Goal: Information Seeking & Learning: Learn about a topic

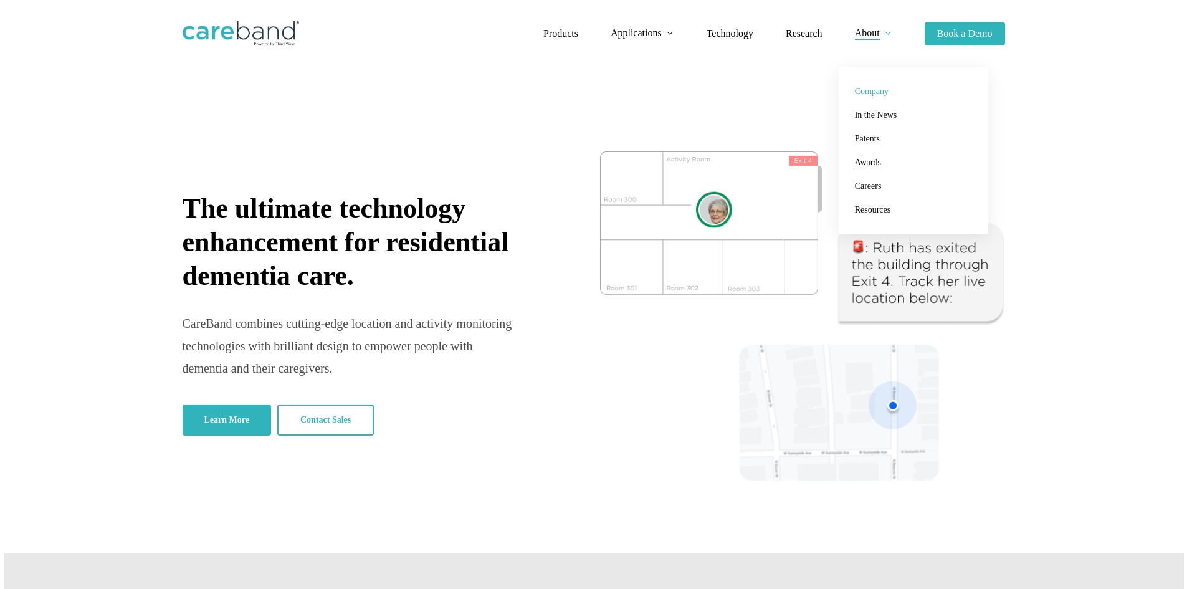
click at [871, 90] on span "Company" at bounding box center [872, 91] width 34 height 9
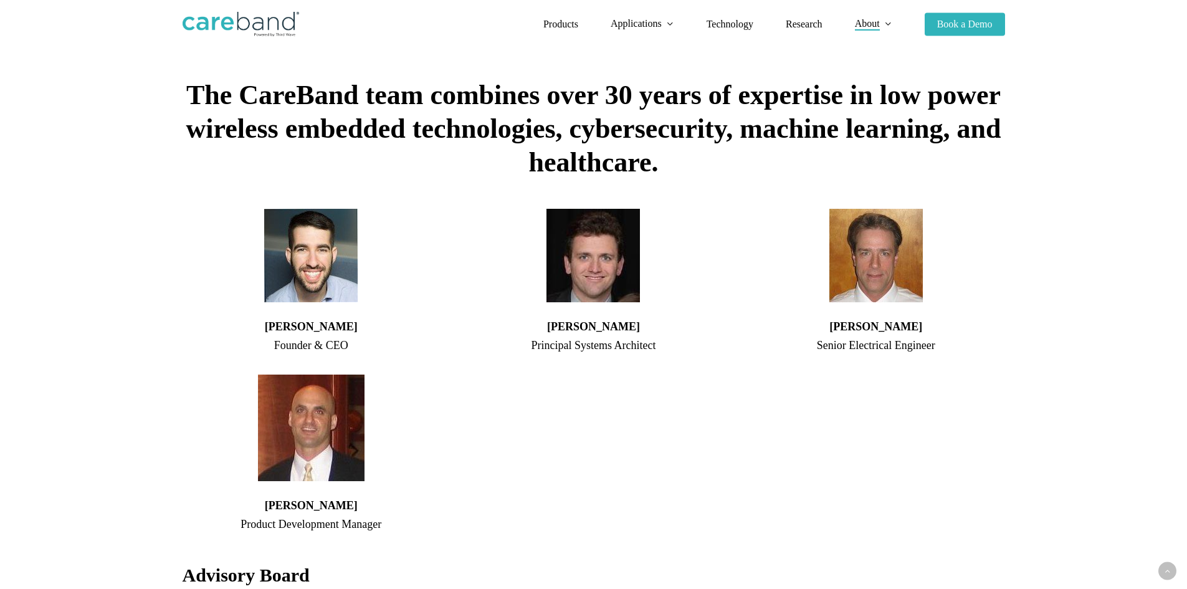
click at [285, 143] on div "We are CareBand Dedicated to keeping people safe and healthy using a combinatio…" at bounding box center [594, 279] width 823 height 2157
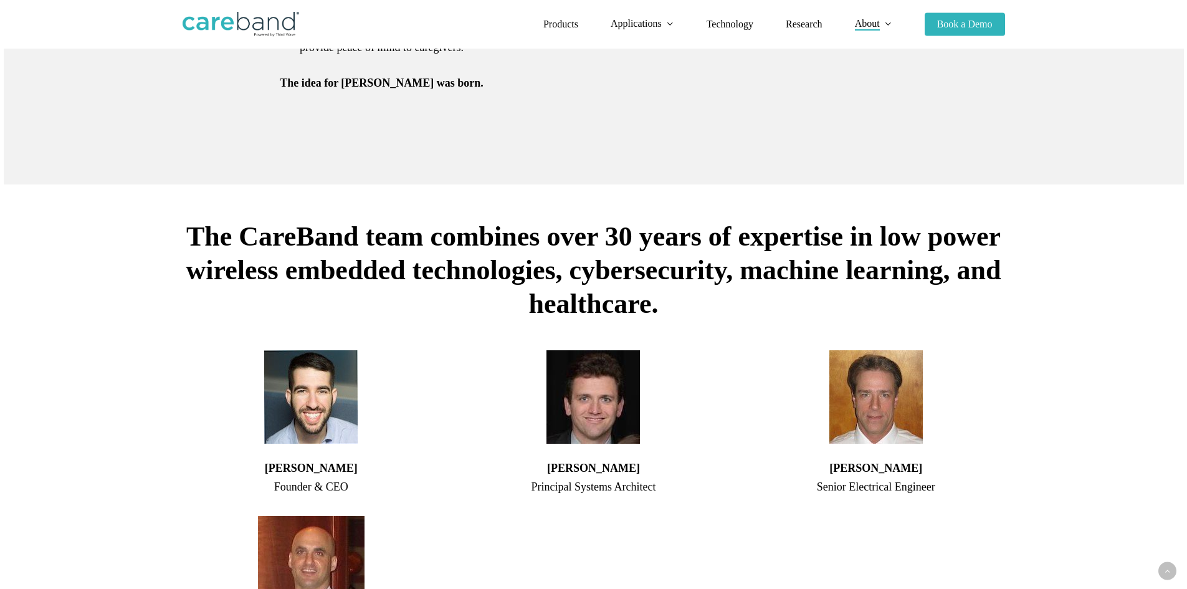
scroll to position [783, 0]
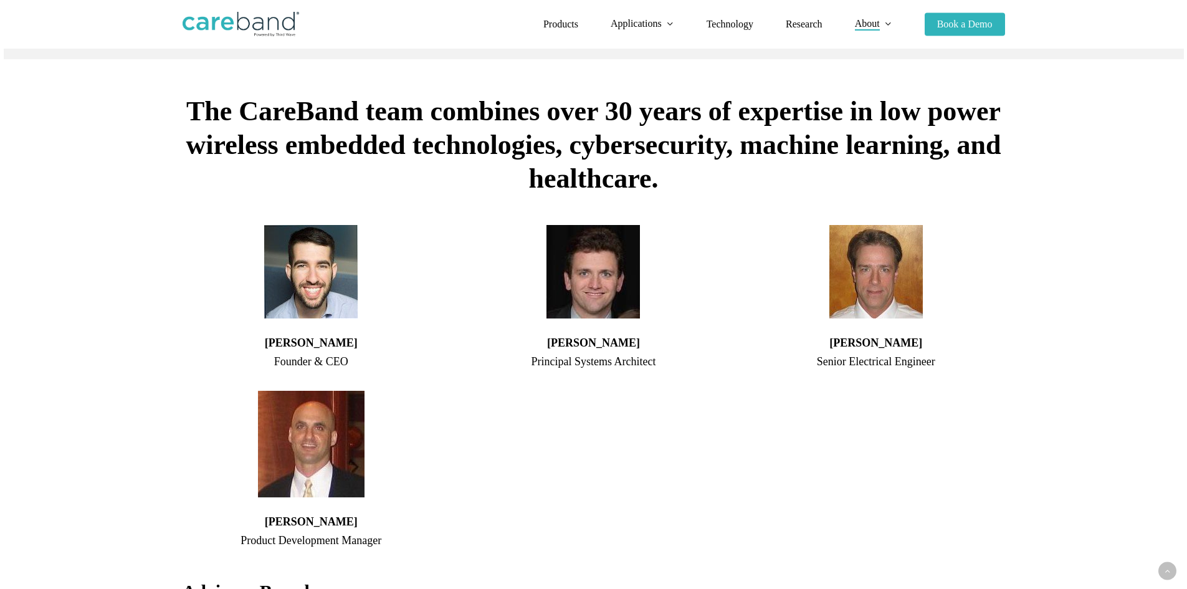
click at [307, 351] on h4 "[PERSON_NAME]" at bounding box center [311, 342] width 257 height 17
copy h4 "[PERSON_NAME]"
